Goal: Navigation & Orientation: Find specific page/section

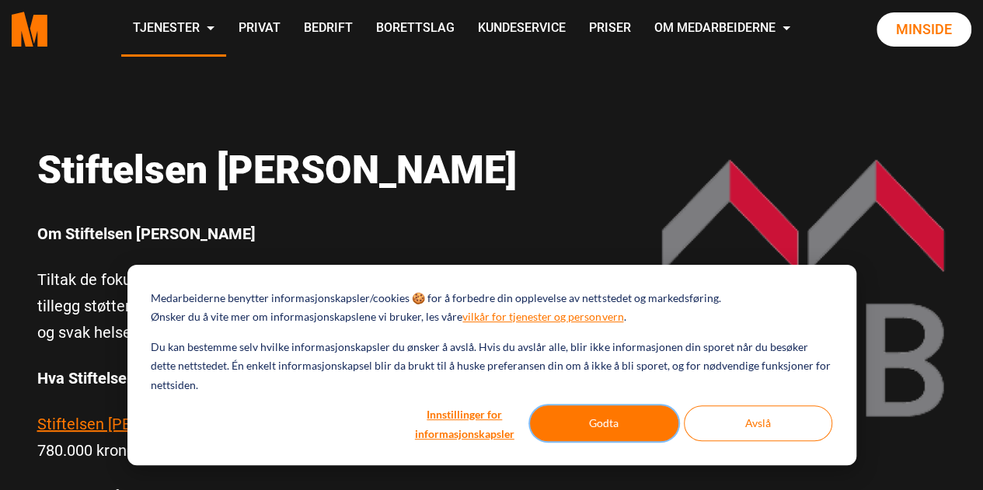
click at [623, 427] on button "Godta" at bounding box center [604, 424] width 148 height 36
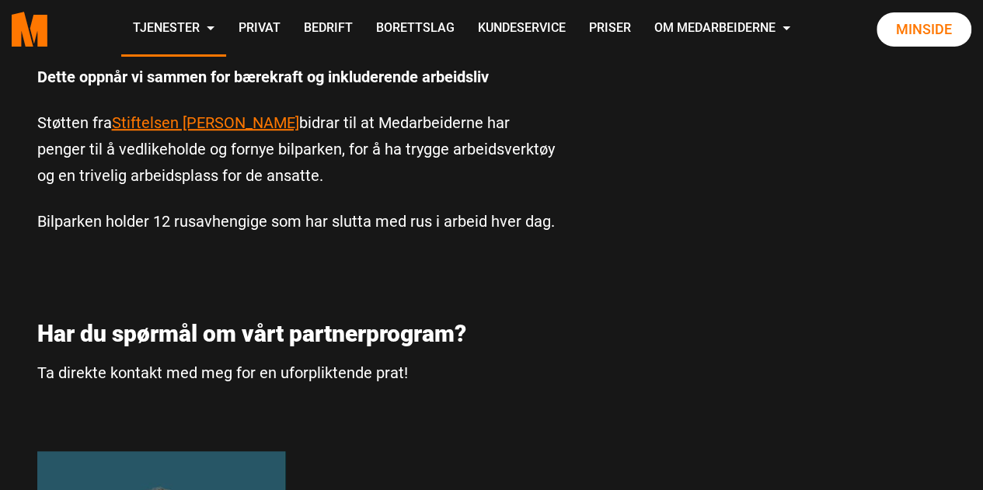
scroll to position [421, 0]
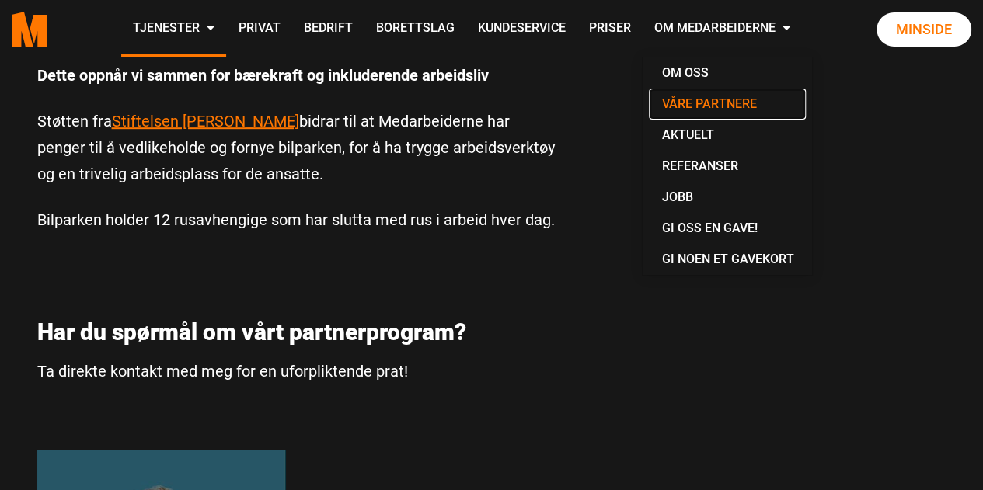
click at [690, 100] on link "Våre partnere" at bounding box center [727, 104] width 157 height 31
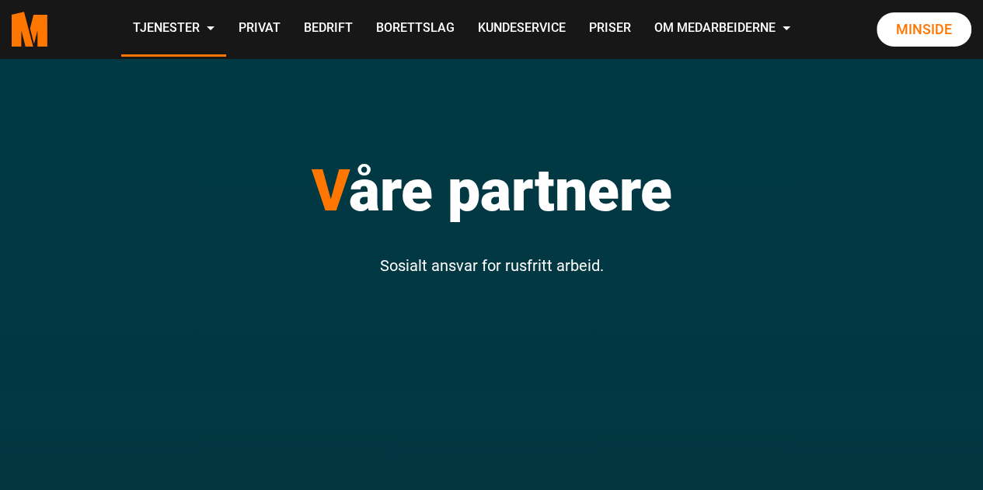
click at [713, 212] on h1 "V åre partnere" at bounding box center [491, 190] width 909 height 70
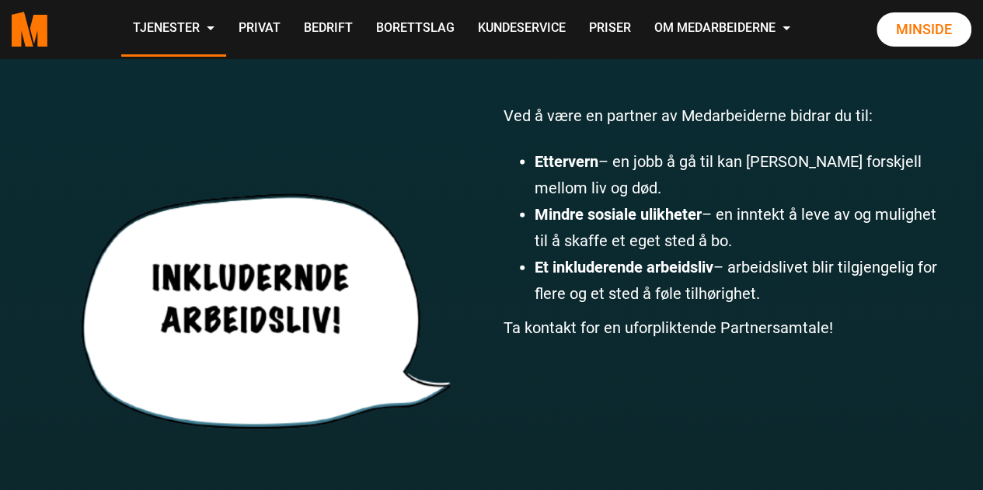
scroll to position [1710, 0]
